Goal: Find specific page/section: Find specific page/section

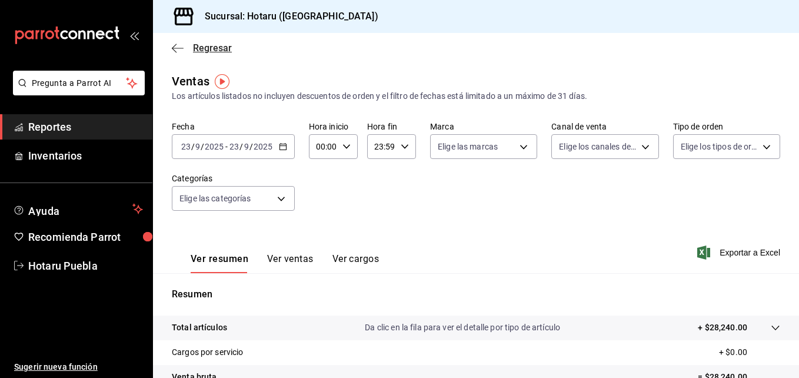
click at [179, 47] on icon "button" at bounding box center [178, 48] width 12 height 11
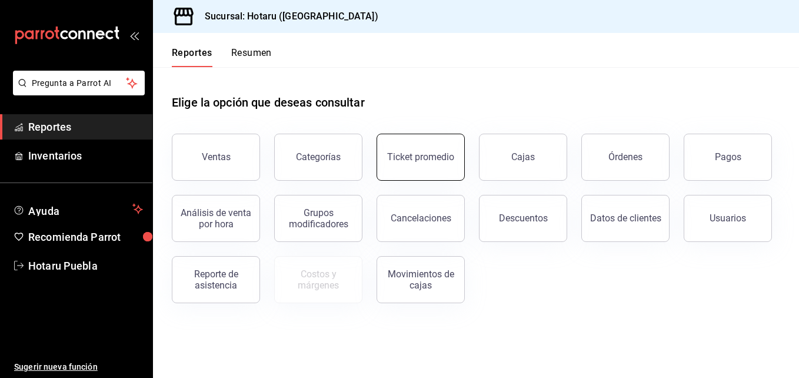
click at [385, 144] on button "Ticket promedio" at bounding box center [421, 157] width 88 height 47
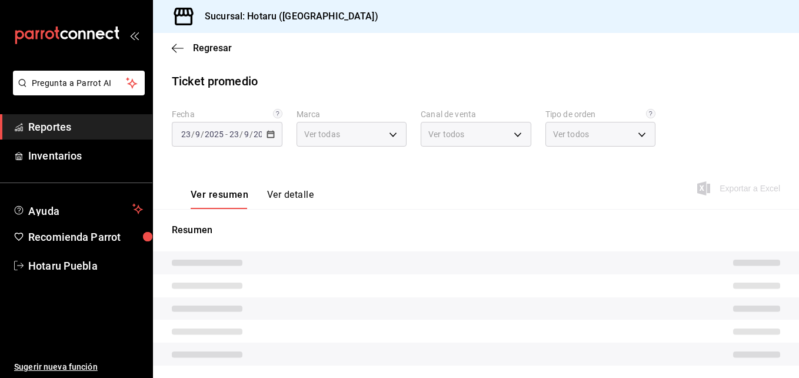
type input "28f2b94b-43d9-4456-ab58-be91b69769b2,f751b40b-1592-4fe9-b0c9-b3cde2f2f566"
type input "PARROT,UBER_EATS,RAPPI,DIDI_FOOD,ONLINE"
type input "fab97e86-f173-400a-9fb3-ec3d756d97d2,cce75506-828c-4b0a-8d3b-bb17af45970c,EXTER…"
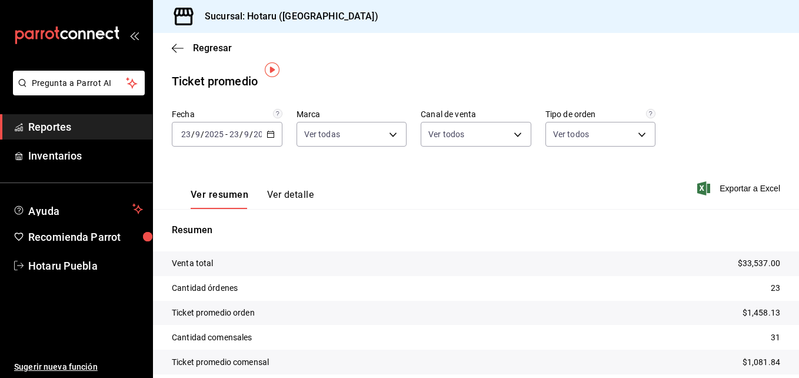
scroll to position [48, 0]
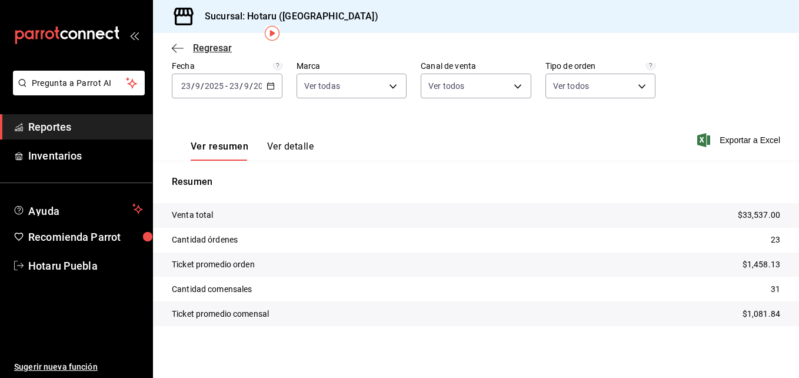
click at [188, 50] on span "Regresar" at bounding box center [202, 47] width 60 height 11
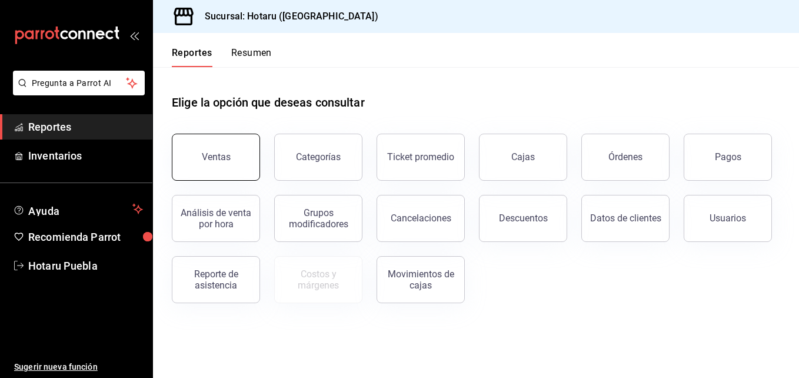
click at [232, 167] on button "Ventas" at bounding box center [216, 157] width 88 height 47
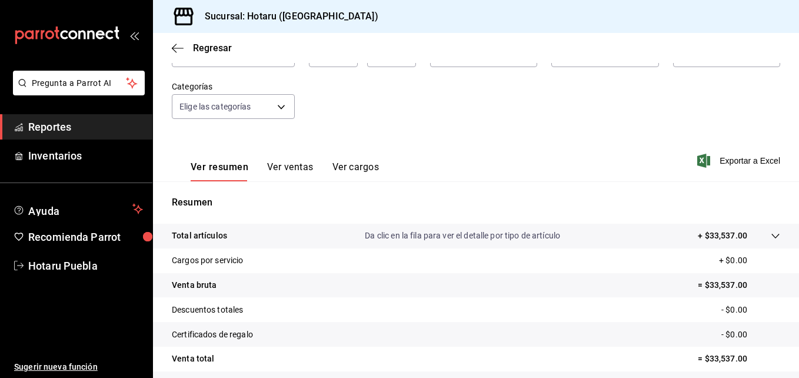
scroll to position [118, 0]
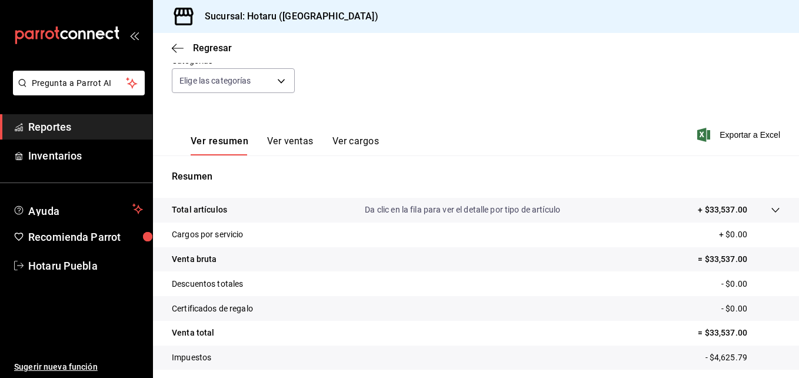
click at [761, 215] on div at bounding box center [763, 210] width 33 height 12
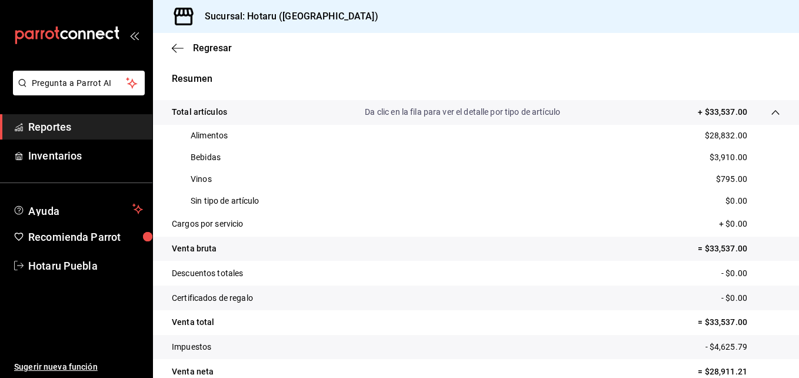
scroll to position [235, 0]
